Goal: Task Accomplishment & Management: Manage account settings

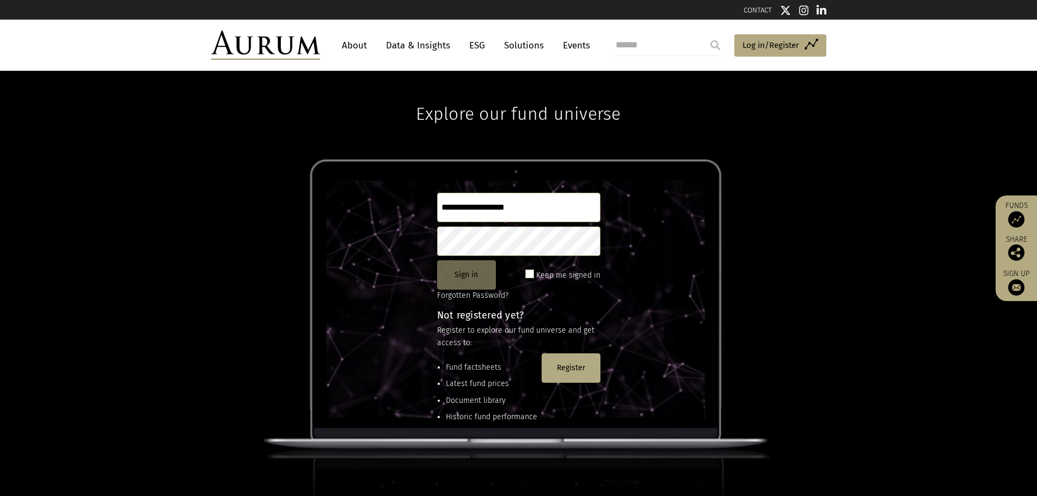
click at [462, 272] on button "Sign in" at bounding box center [466, 274] width 59 height 29
click at [467, 276] on button "Sign in" at bounding box center [466, 274] width 59 height 29
click at [474, 277] on button "Sign in" at bounding box center [466, 274] width 59 height 29
drag, startPoint x: 456, startPoint y: 275, endPoint x: 461, endPoint y: 292, distance: 17.6
click at [456, 275] on button "Sign in" at bounding box center [466, 274] width 59 height 29
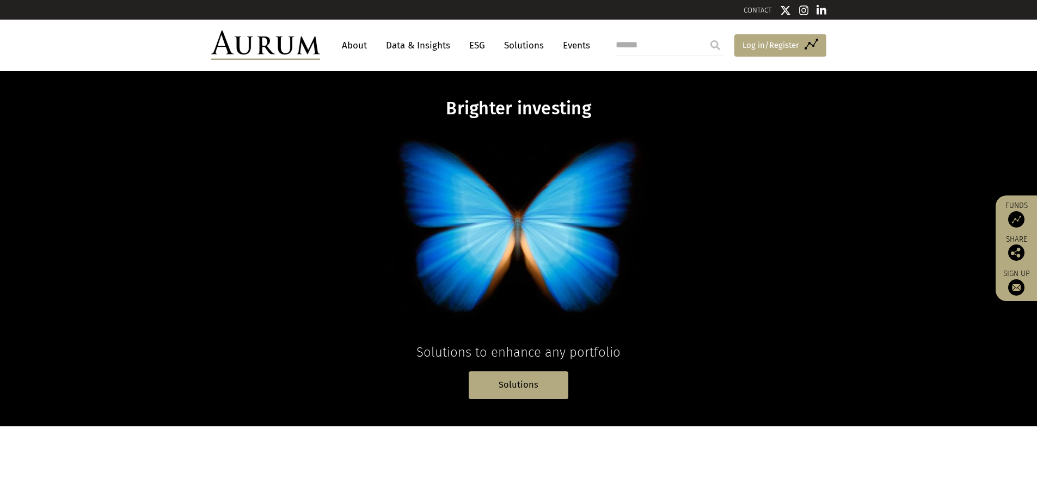
click at [748, 52] on link "Access Funds Log in/Register" at bounding box center [780, 45] width 92 height 23
click at [747, 49] on span "Log in/Register" at bounding box center [771, 45] width 57 height 13
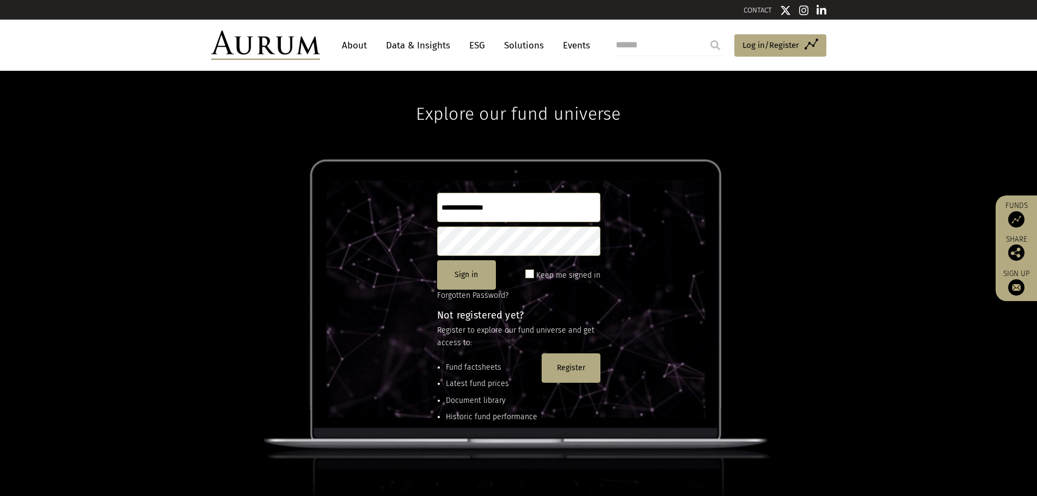
click at [467, 203] on input "text" at bounding box center [518, 207] width 163 height 29
type input "**********"
click at [469, 278] on button "Sign in" at bounding box center [466, 274] width 59 height 29
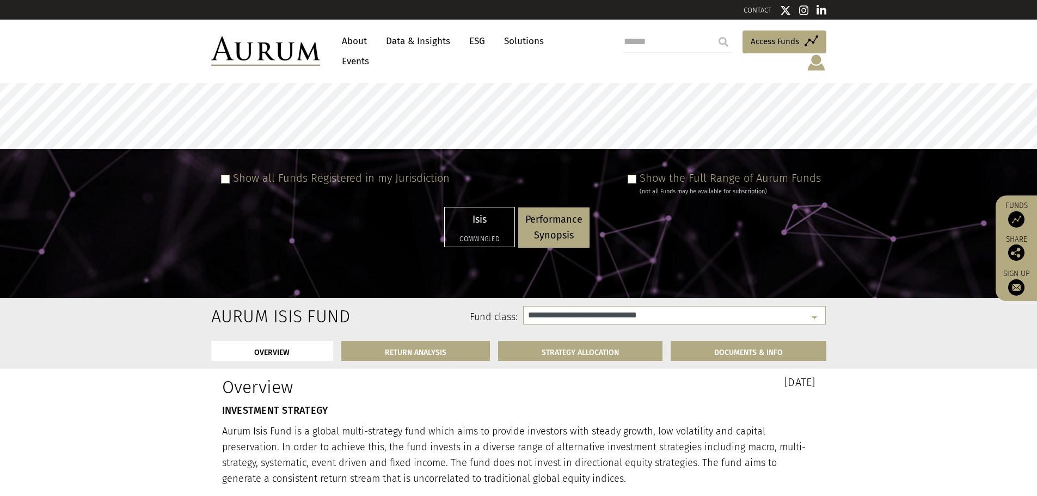
select select "**********"
